Goal: Find specific page/section: Locate a particular part of the current website

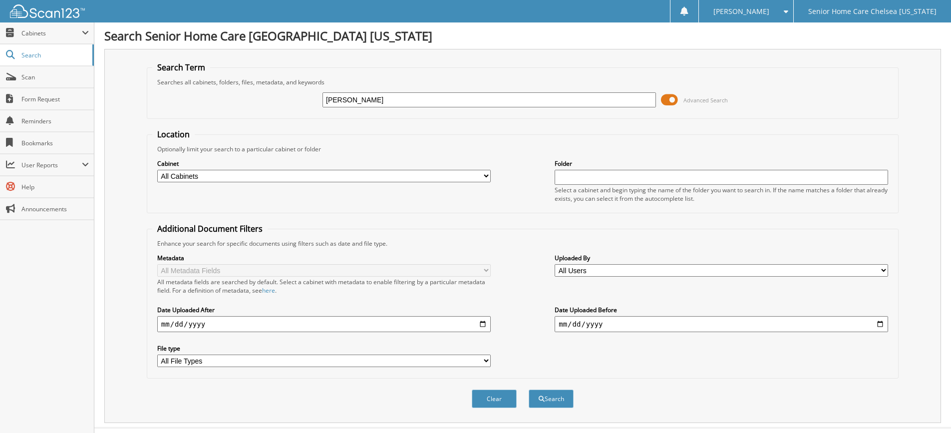
type input "[PERSON_NAME]"
click at [529, 390] on button "Search" at bounding box center [551, 399] width 45 height 18
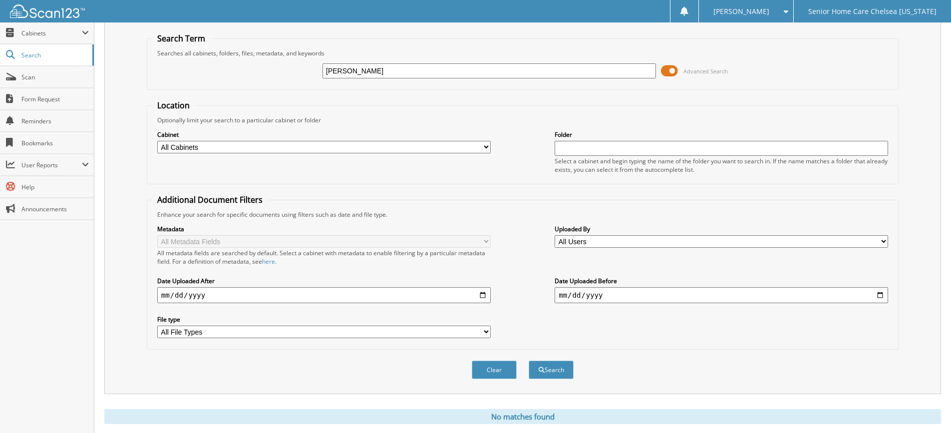
scroll to position [55, 0]
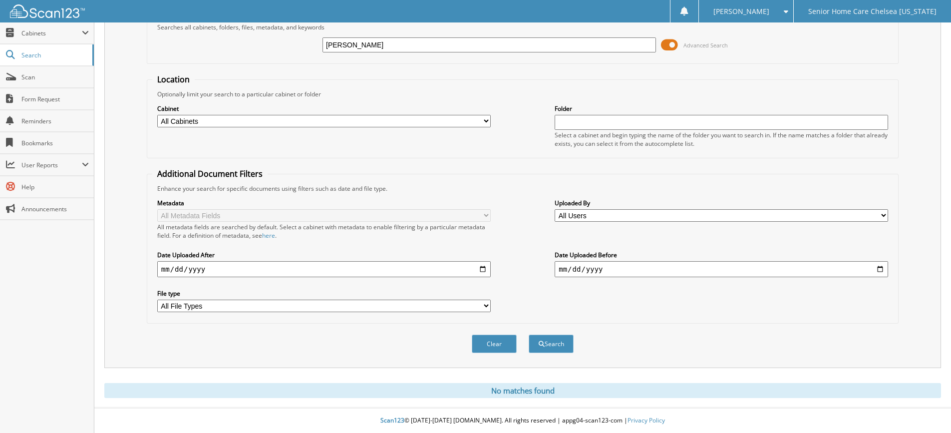
click at [368, 45] on input "johana" at bounding box center [490, 44] width 334 height 15
type input "j"
click at [366, 46] on input "text" at bounding box center [490, 44] width 334 height 15
type input "joana"
click at [529, 335] on button "Search" at bounding box center [551, 344] width 45 height 18
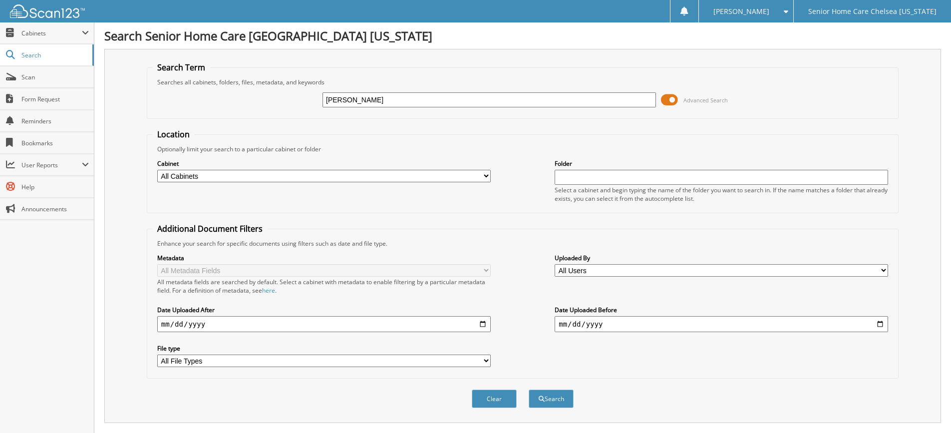
click at [362, 99] on input "joana" at bounding box center [490, 99] width 334 height 15
type input "j"
click at [49, 53] on span "Search" at bounding box center [54, 55] width 66 height 8
type input "[PERSON_NAME]"
click at [665, 103] on span at bounding box center [669, 99] width 17 height 15
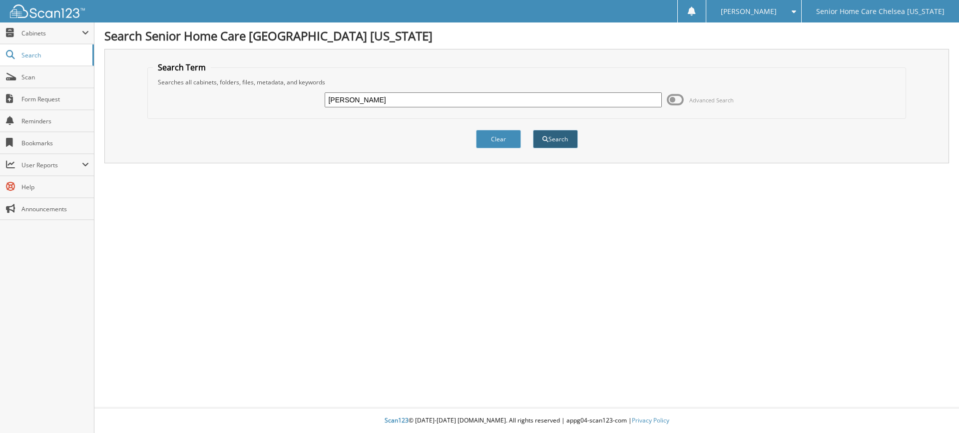
click at [552, 139] on button "Search" at bounding box center [555, 139] width 45 height 18
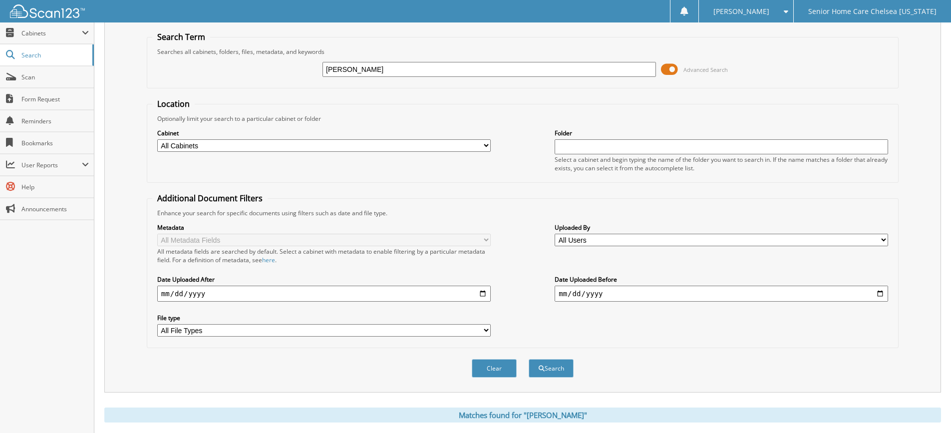
scroll to position [125, 0]
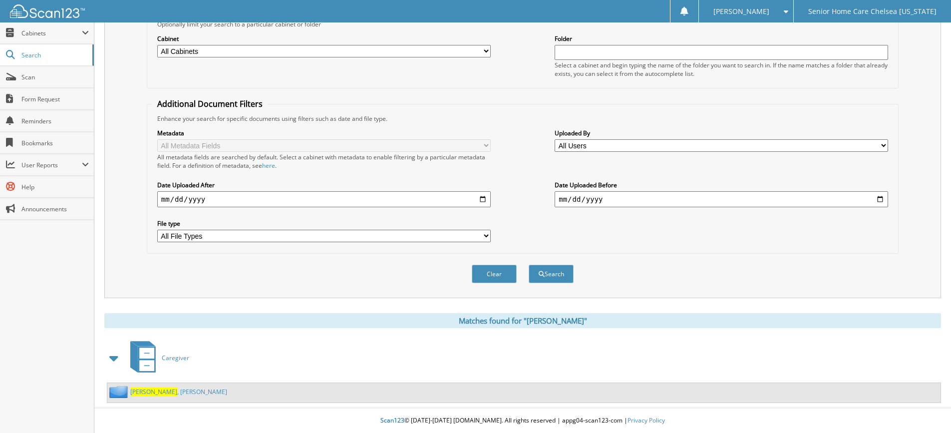
click at [151, 387] on div "[PERSON_NAME]" at bounding box center [167, 392] width 120 height 12
click at [180, 388] on link "[PERSON_NAME]" at bounding box center [178, 392] width 97 height 8
